Goal: Task Accomplishment & Management: Use online tool/utility

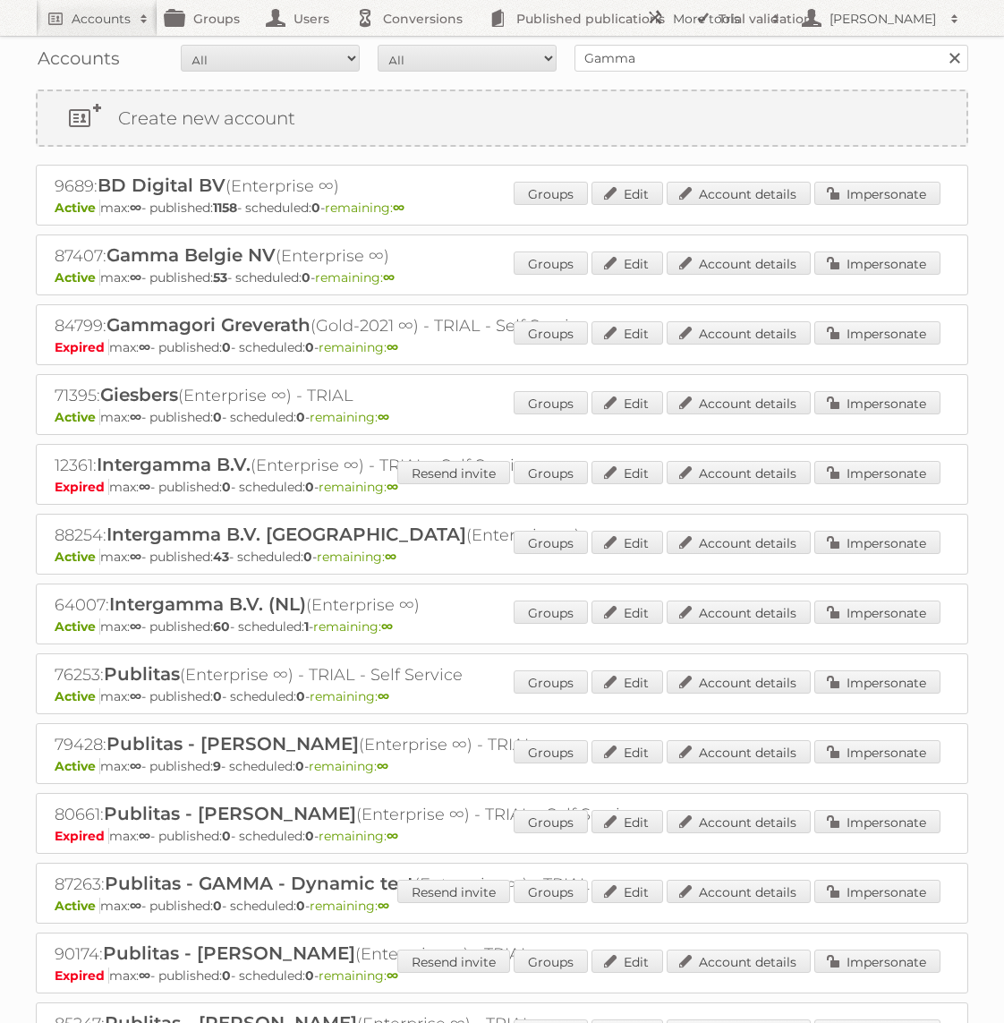
click at [595, 67] on input "Gamma" at bounding box center [772, 58] width 394 height 27
type input "Bauhaus"
click at [941, 45] on input "Search" at bounding box center [954, 58] width 27 height 27
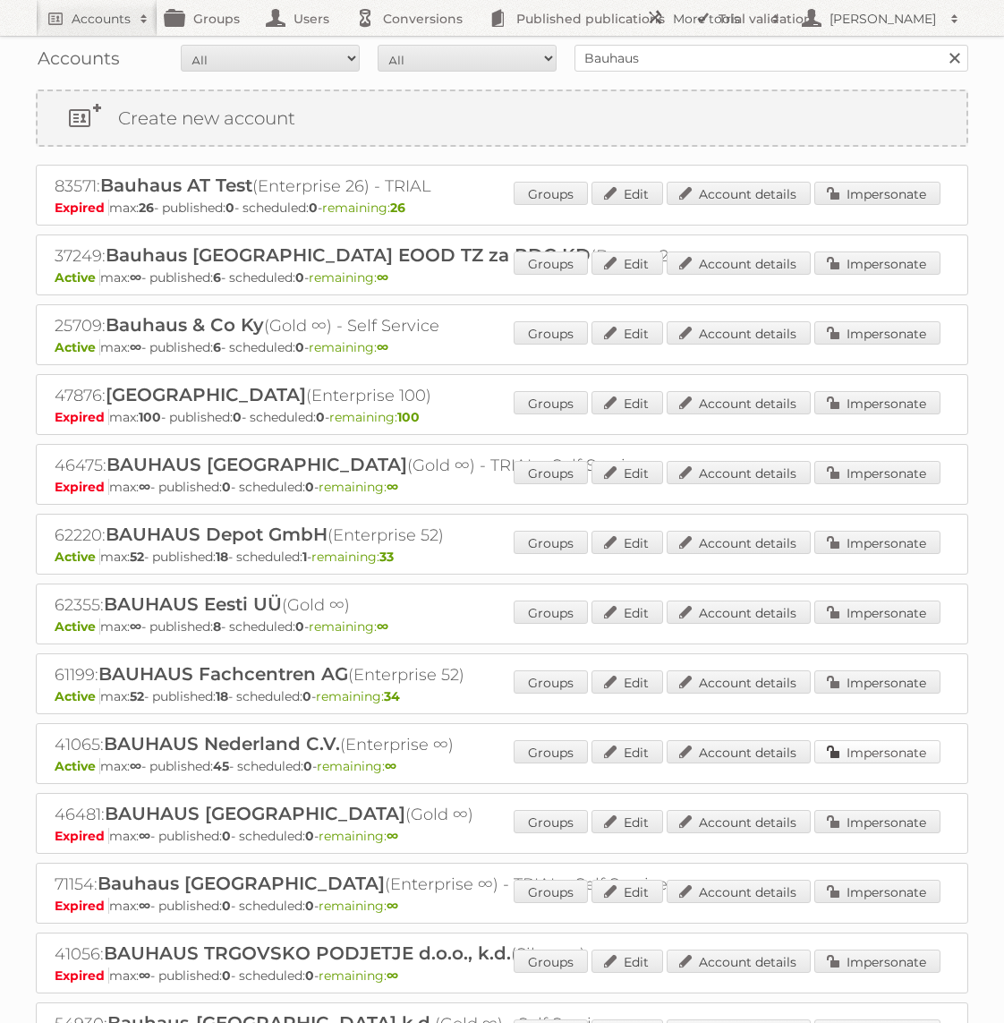
click at [908, 747] on link "Impersonate" at bounding box center [877, 751] width 126 height 23
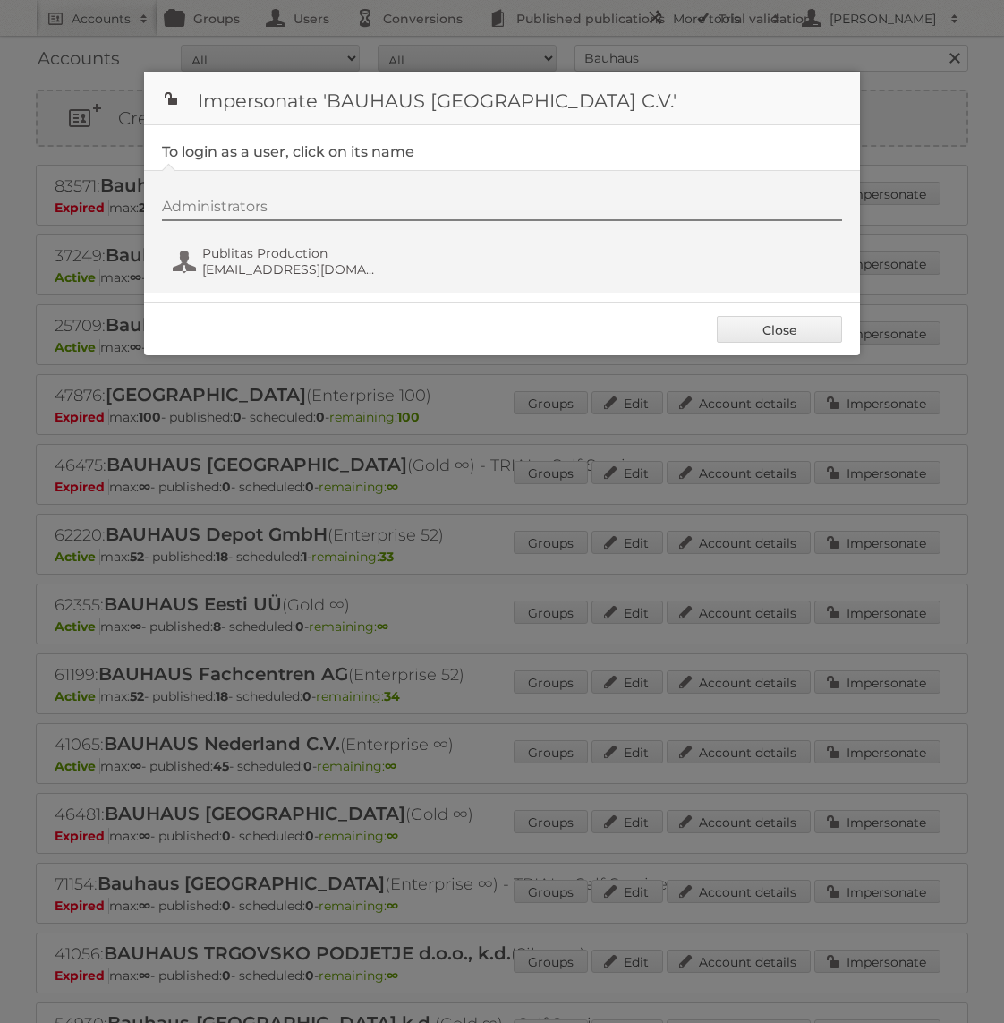
click at [343, 226] on div "Administrators Publitas Production fs+bauhaus@publitas.com" at bounding box center [511, 241] width 698 height 86
click at [328, 256] on span "Publitas Production" at bounding box center [289, 253] width 174 height 16
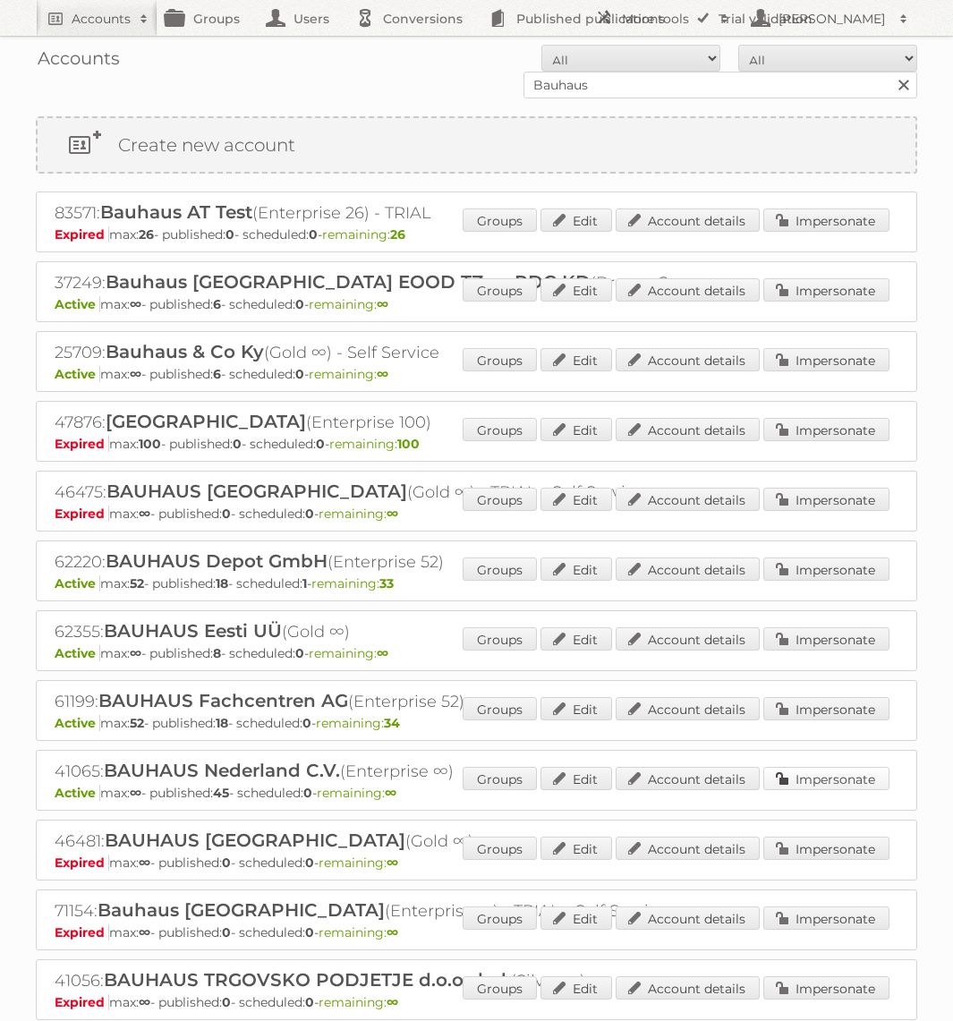
click at [834, 776] on link "Impersonate" at bounding box center [826, 778] width 126 height 23
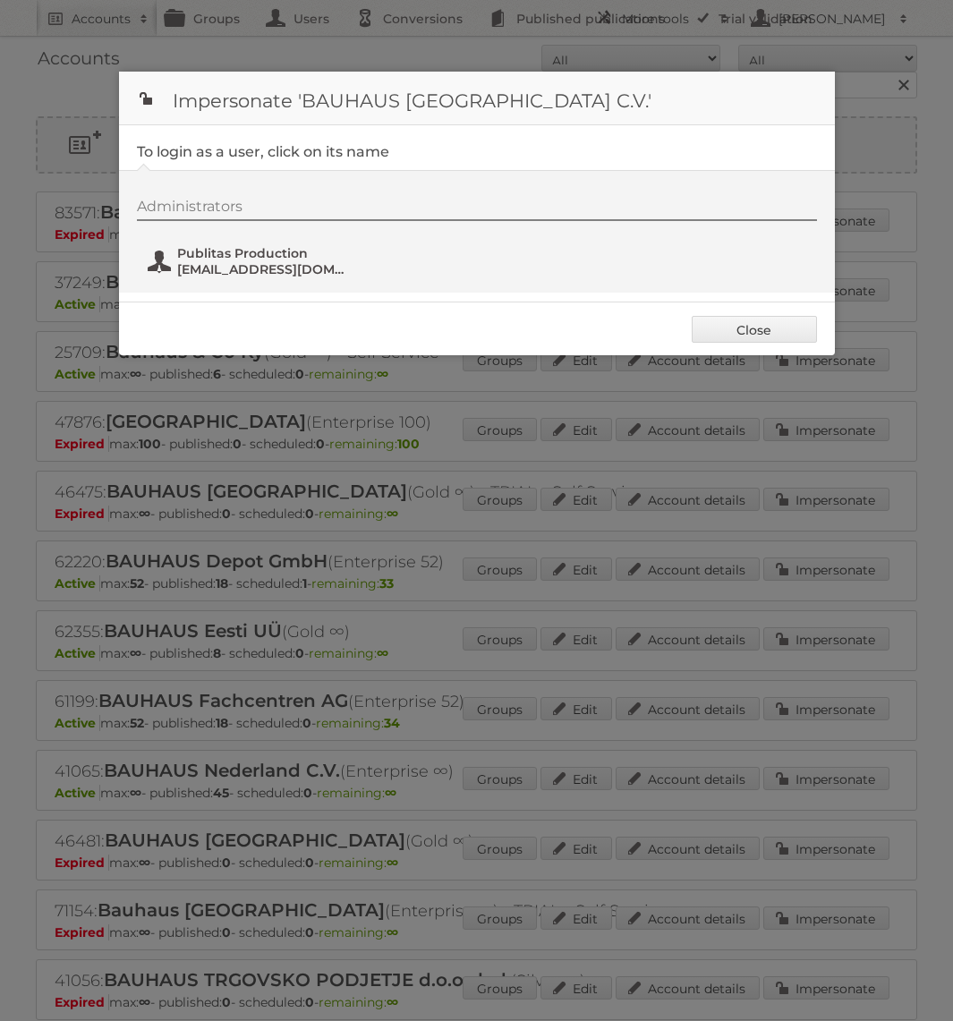
click at [313, 268] on span "[EMAIL_ADDRESS][DOMAIN_NAME]" at bounding box center [264, 269] width 174 height 16
